Goal: Task Accomplishment & Management: Manage account settings

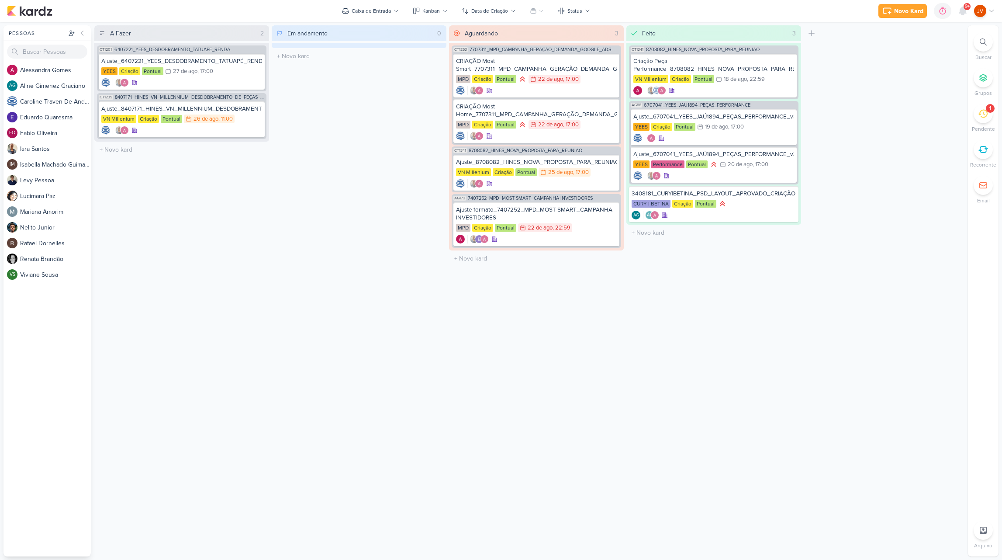
scroll to position [-1, -1]
click at [982, 114] on icon at bounding box center [983, 114] width 10 height 10
click at [886, 54] on span "Régua 9 e 10 | Criação de Layout_2608141_GODOI_EMAIL MARKETING_SETEMBRO" at bounding box center [870, 59] width 85 height 22
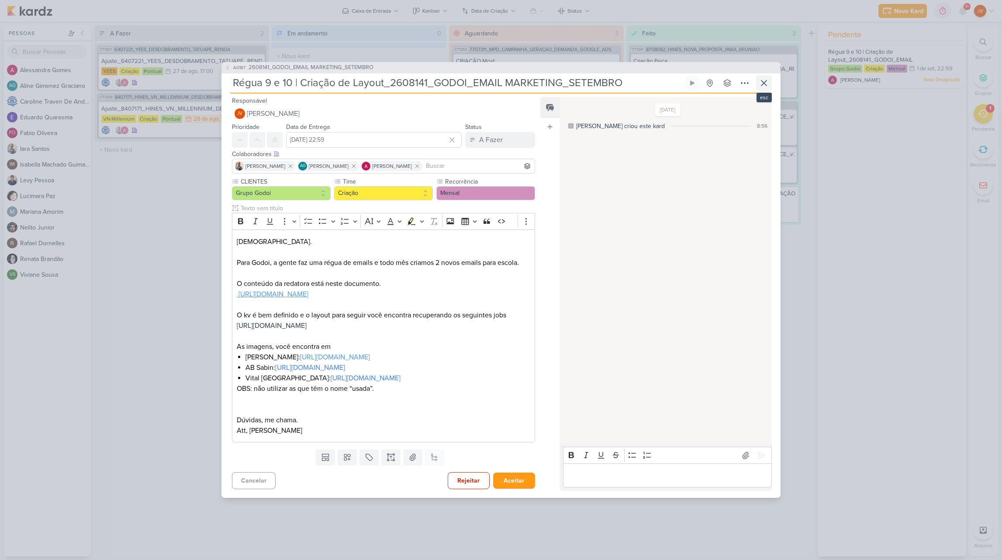
click at [766, 78] on icon at bounding box center [764, 83] width 10 height 10
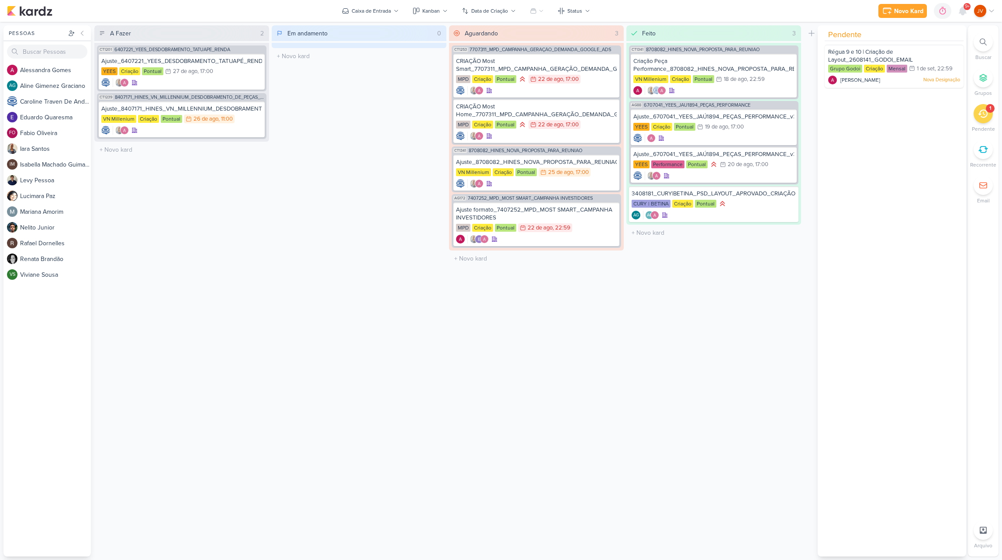
click at [989, 113] on div "1" at bounding box center [990, 108] width 9 height 9
click at [984, 116] on icon at bounding box center [983, 114] width 10 height 10
click at [946, 78] on icon at bounding box center [949, 75] width 10 height 10
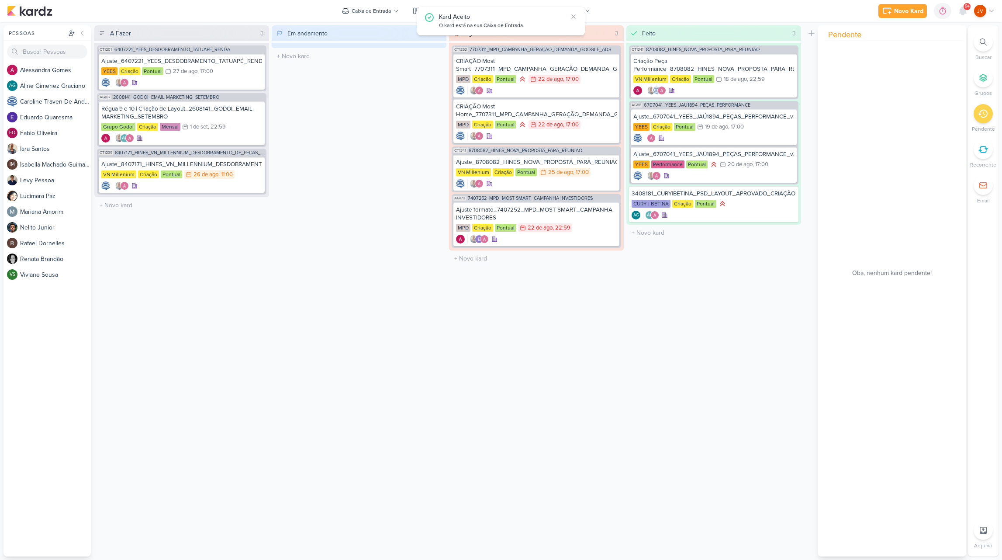
click at [514, 391] on div "Aguardando 3 Mover Para Esquerda Mover Para Direita [GEOGRAPHIC_DATA] CT1253 77…" at bounding box center [536, 290] width 175 height 531
click at [335, 188] on div "Em andamento 0 Mover Para Esquerda Mover Para Direita [GEOGRAPHIC_DATA] O títul…" at bounding box center [359, 290] width 175 height 531
click at [967, 12] on icon at bounding box center [962, 11] width 10 height 10
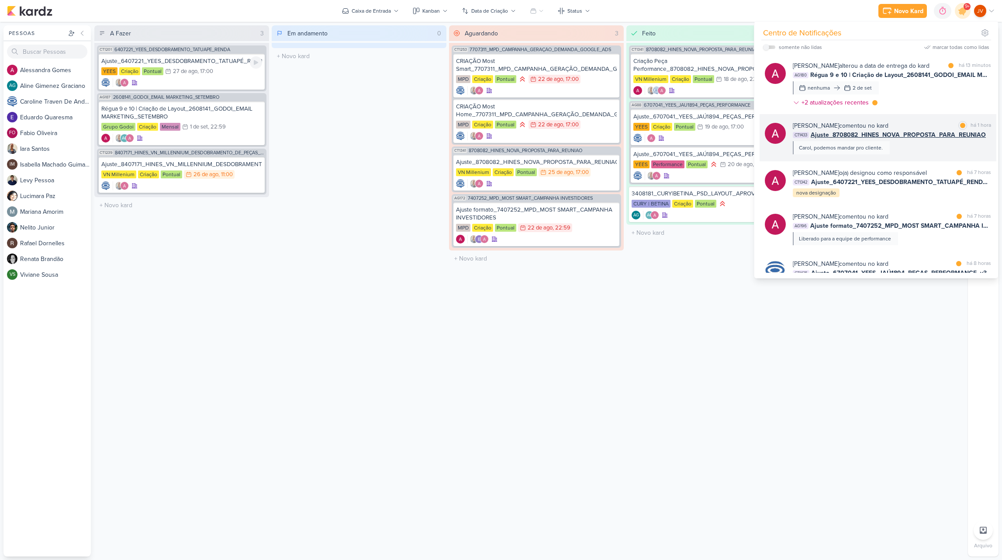
click at [899, 148] on div "[PERSON_NAME] comentou no kard marcar como lida há 1 hora CT1433 Ajuste_8708082…" at bounding box center [892, 137] width 198 height 33
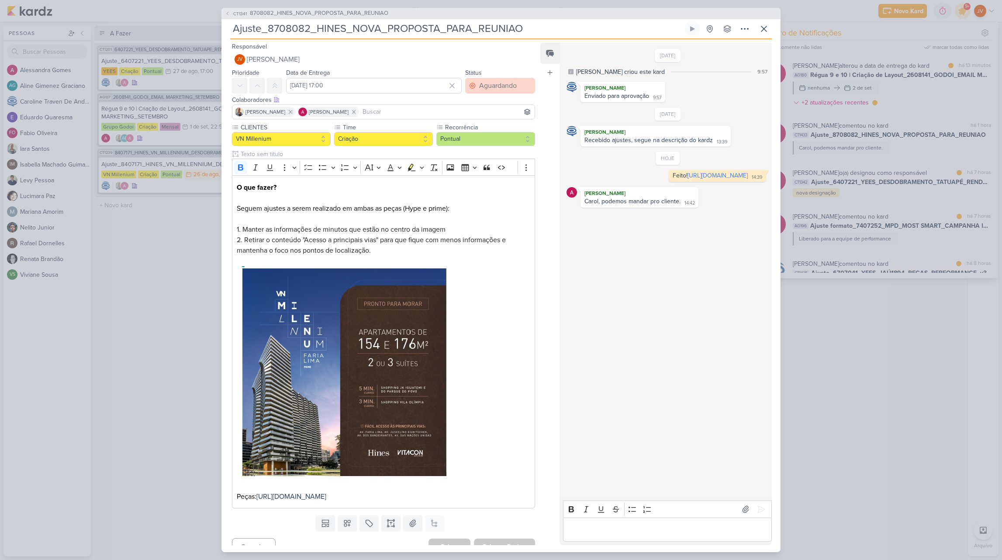
click at [493, 91] on button "Aguardando" at bounding box center [500, 86] width 70 height 16
click at [479, 150] on div "Feito" at bounding box center [481, 148] width 14 height 9
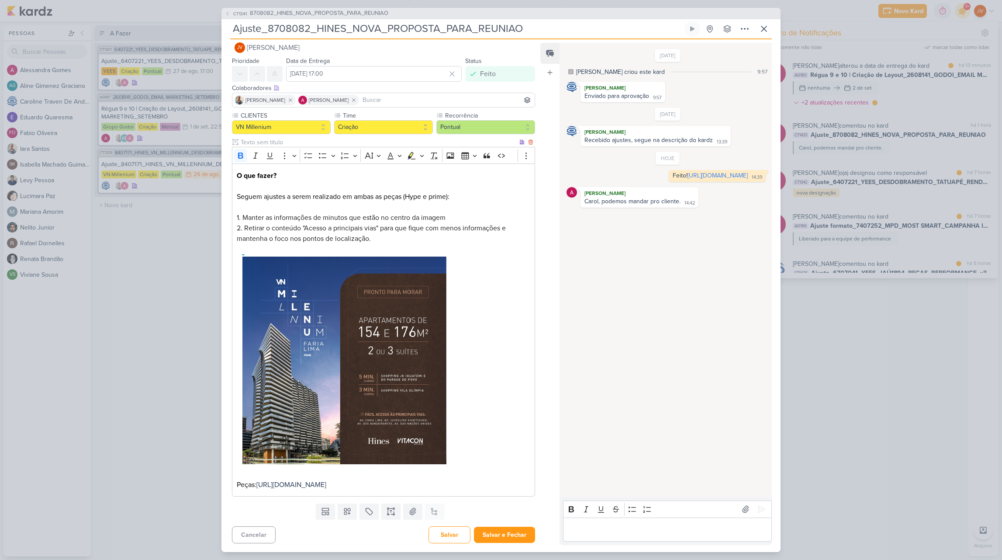
scroll to position [0, -1]
click at [508, 538] on button "Salvar e Fechar" at bounding box center [504, 534] width 61 height 16
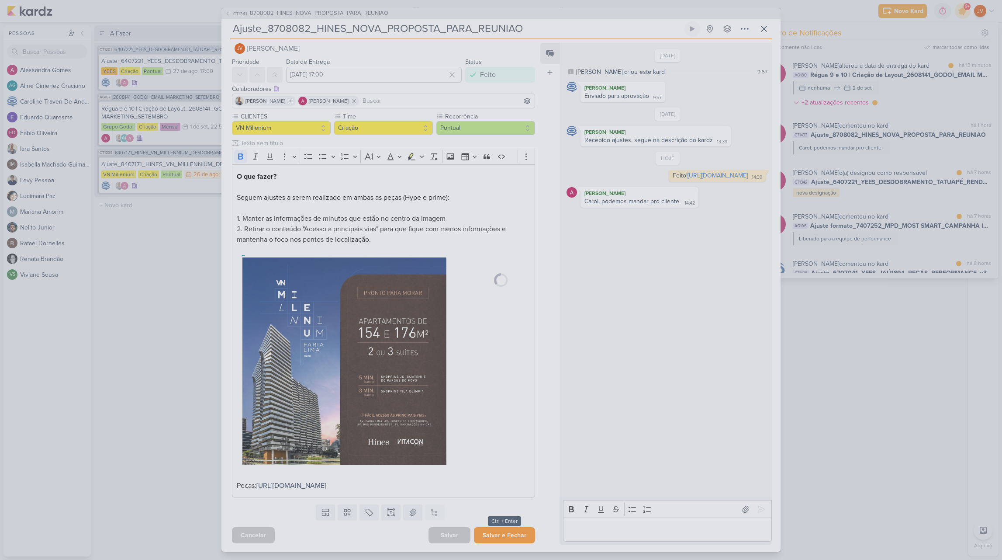
scroll to position [21, 0]
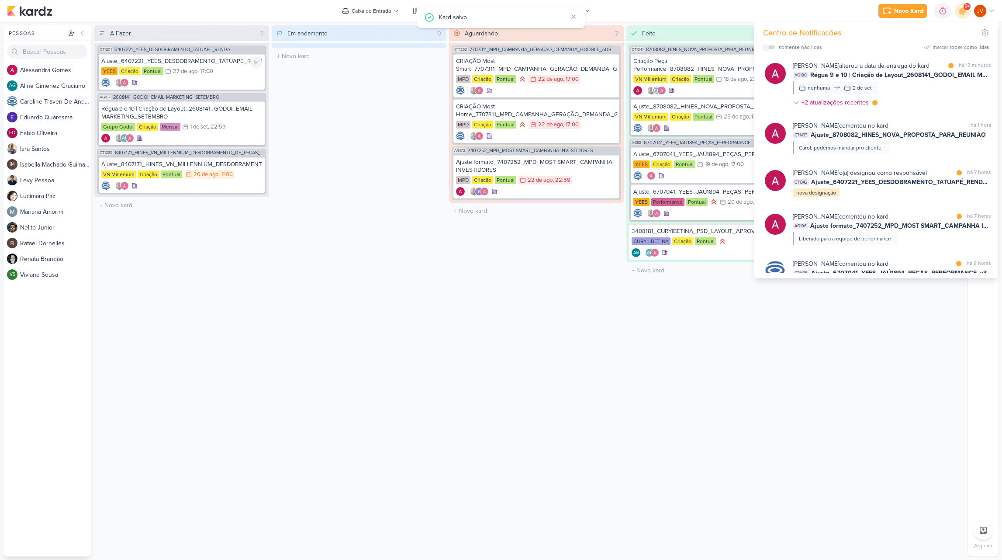
click at [404, 383] on div "Em andamento 0 Mover Para Esquerda Mover Para Direita [GEOGRAPHIC_DATA] O títul…" at bounding box center [359, 290] width 175 height 531
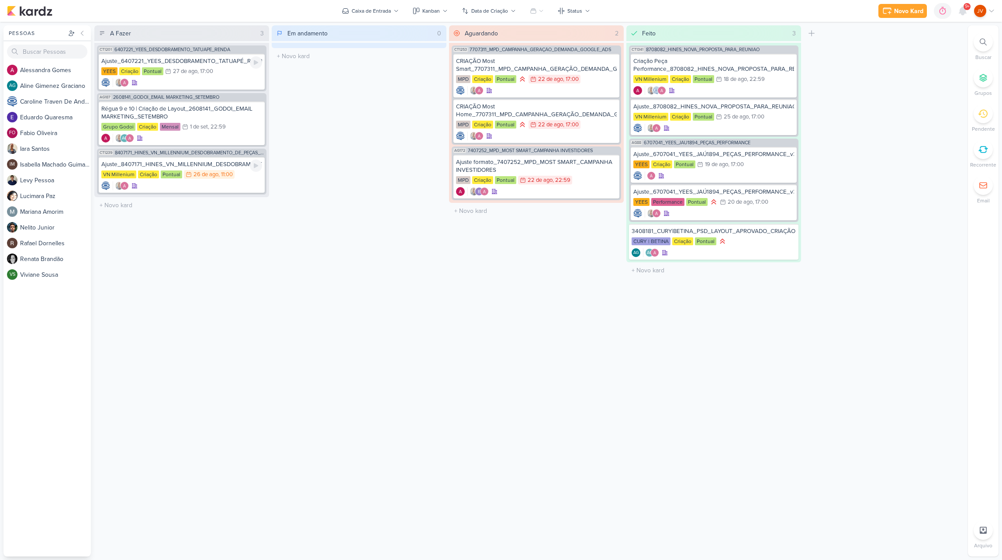
click at [218, 168] on div "Ajuste_8407171_HINES_VN_MILLENNIUM_DESDOBRAMENTO_DE_PEÇAS_V3" at bounding box center [181, 164] width 161 height 8
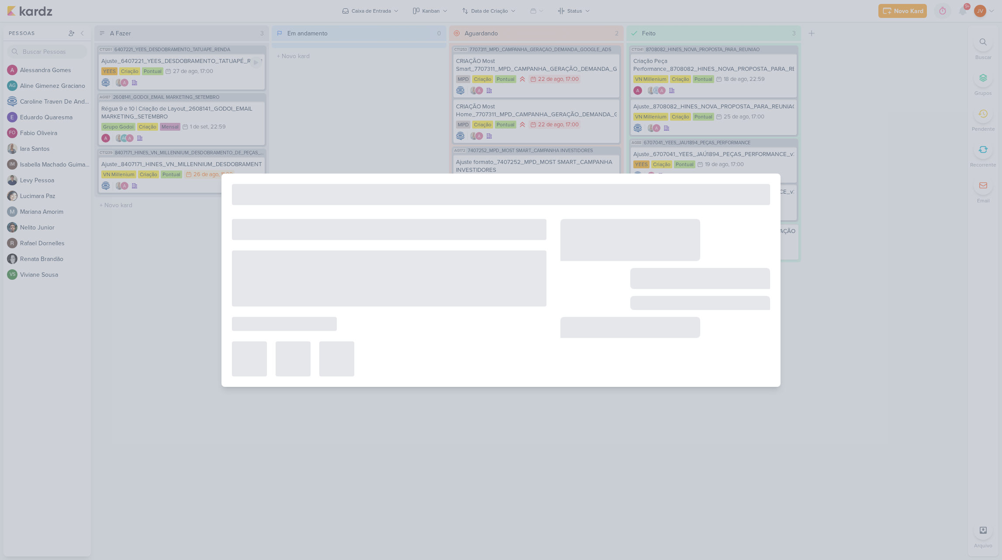
type input "Ajuste_8407171_HINES_VN_MILLENNIUM_DESDOBRAMENTO_DE_PEÇAS_V3"
type input "[DATE] 11:00"
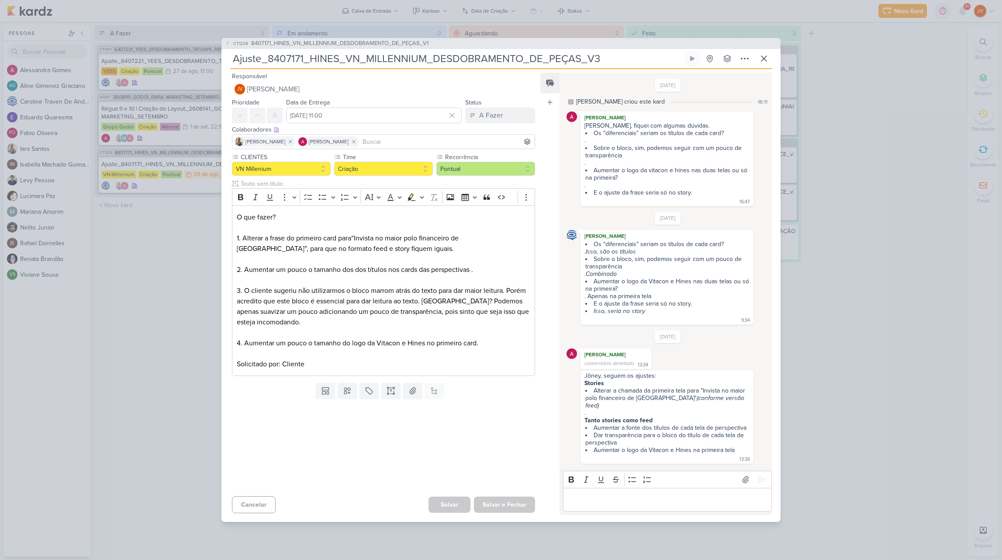
scroll to position [0, 0]
drag, startPoint x: 373, startPoint y: 274, endPoint x: 409, endPoint y: 272, distance: 35.9
click at [409, 272] on span "2. Aumentar um pouco o tamanho dos dos títulos nos cards das perspectivas ." at bounding box center [355, 269] width 236 height 9
drag, startPoint x: 346, startPoint y: 273, endPoint x: 475, endPoint y: 270, distance: 128.5
click at [480, 270] on p "O que fazer? 1 . Alterar a frase do primeiro card para “Invista no maior polo f…" at bounding box center [384, 290] width 294 height 157
